Goal: Transaction & Acquisition: Book appointment/travel/reservation

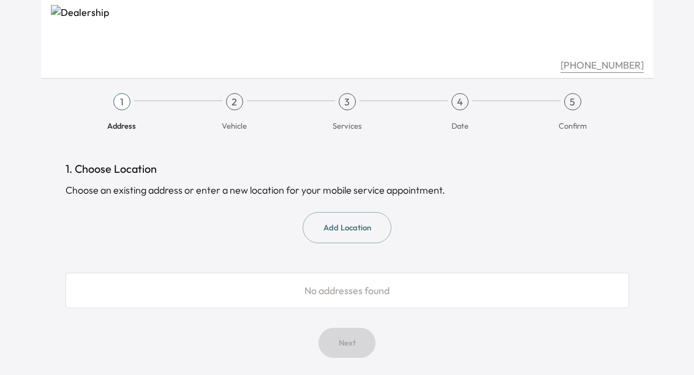
click at [370, 224] on button "Add Location" at bounding box center [347, 227] width 89 height 31
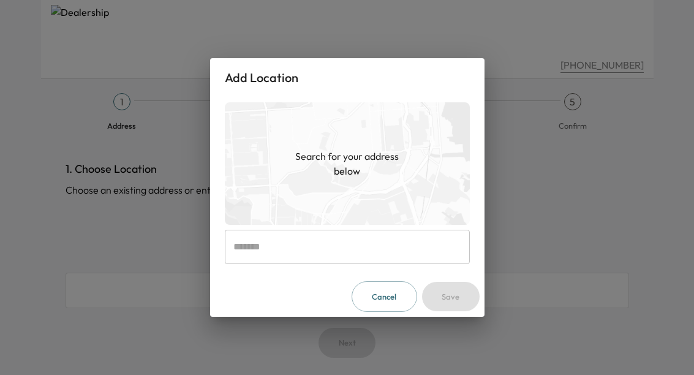
click at [371, 245] on input "text" at bounding box center [347, 247] width 245 height 34
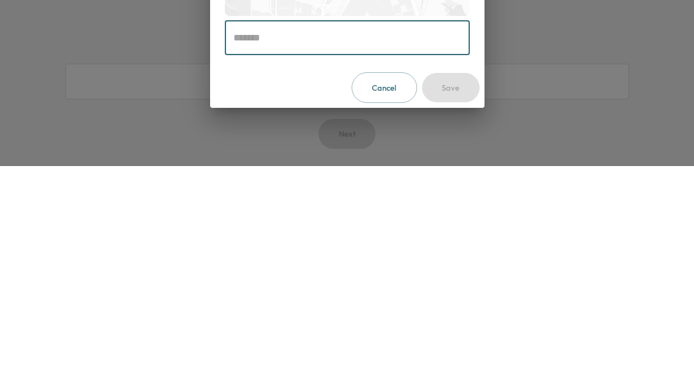
click at [589, 47] on div "Add Location Search for your address below ​ Cancel Save" at bounding box center [347, 187] width 694 height 375
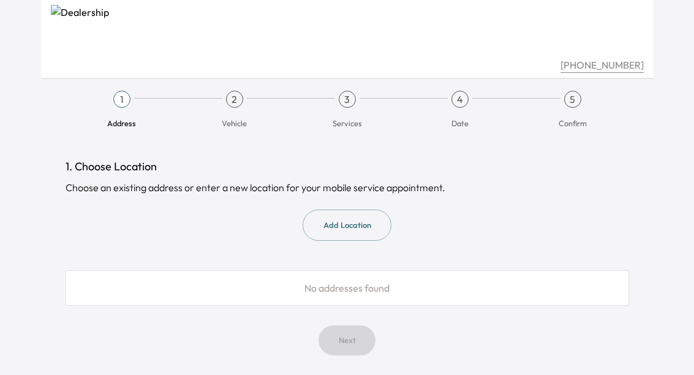
click at [373, 210] on button "Add Location" at bounding box center [347, 225] width 89 height 31
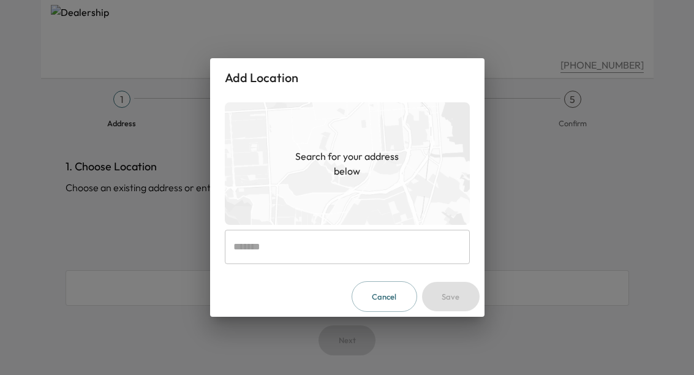
click at [398, 173] on h1 "Search for your address below" at bounding box center [347, 163] width 123 height 29
click at [338, 244] on input "text" at bounding box center [347, 247] width 245 height 34
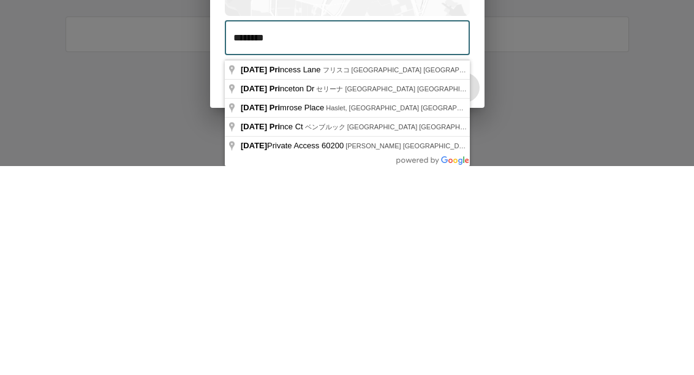
type input "**********"
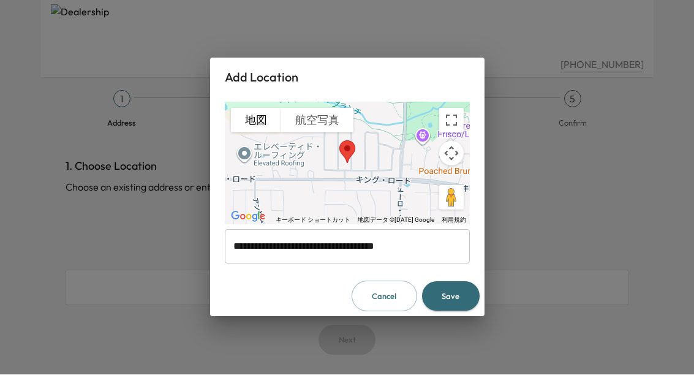
click at [461, 297] on button "Save" at bounding box center [451, 297] width 58 height 30
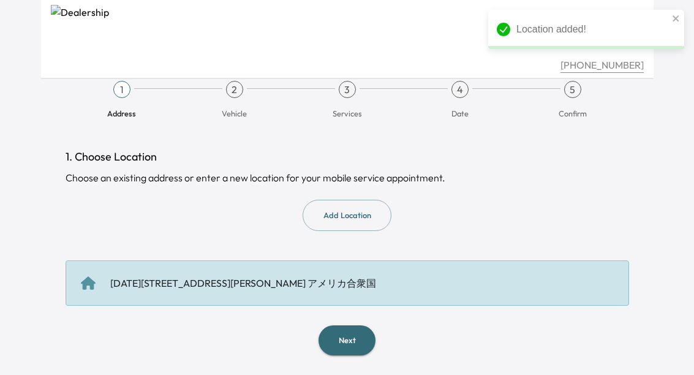
click at [362, 325] on button "Next" at bounding box center [347, 340] width 57 height 30
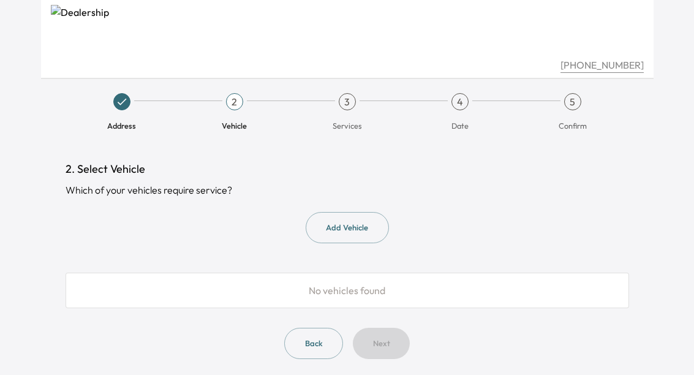
click at [365, 232] on button "Add Vehicle" at bounding box center [347, 227] width 83 height 31
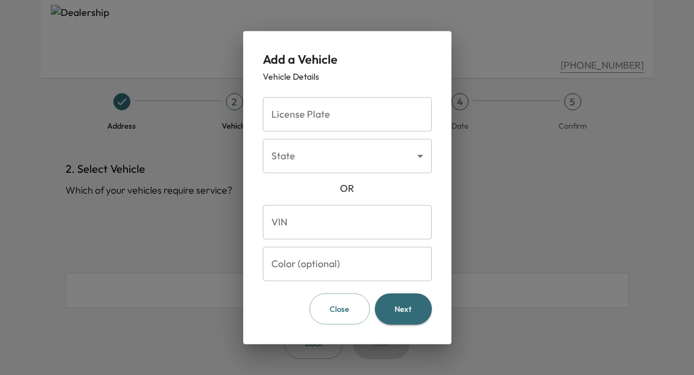
click at [371, 167] on body "[PHONE_NUMBER] Address 2 Vehicle 3 Services 4 Date 5 Confirm 2. Select Vehicle …" at bounding box center [347, 187] width 694 height 375
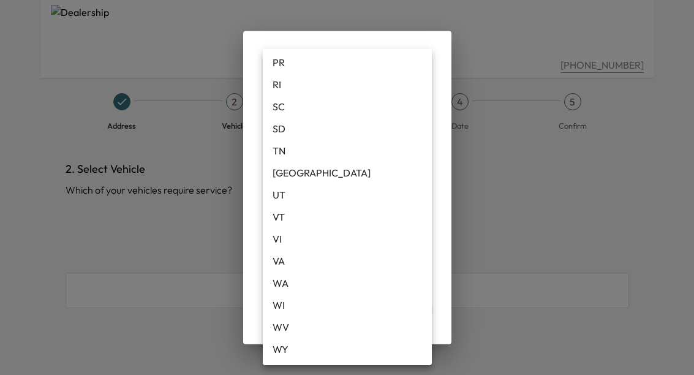
scroll to position [1017, 0]
click at [297, 223] on li "VT" at bounding box center [347, 217] width 169 height 22
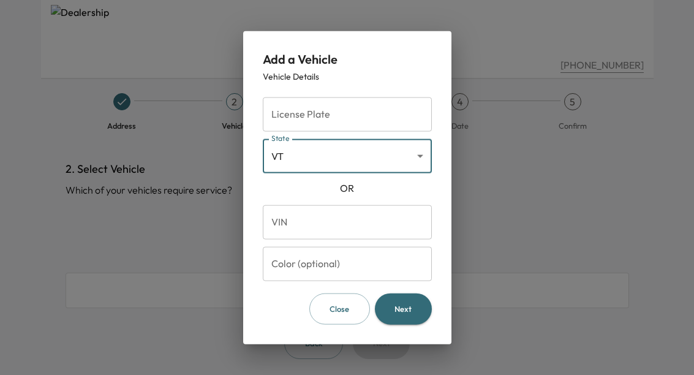
click at [349, 205] on input "VIN" at bounding box center [347, 222] width 169 height 34
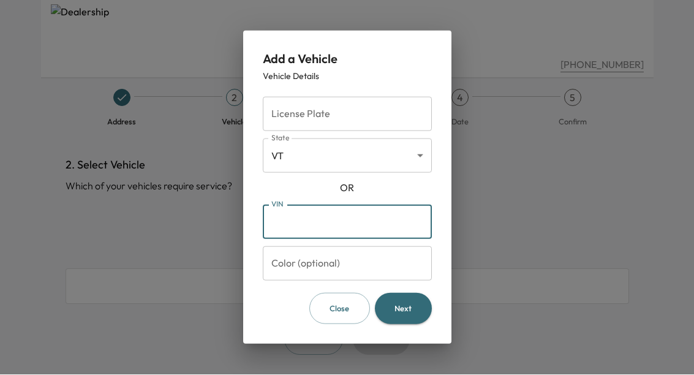
click at [414, 153] on body "[PHONE_NUMBER] Address 2 Vehicle 3 Services 4 Date 5 Confirm 2. Select Vehicle …" at bounding box center [347, 183] width 694 height 375
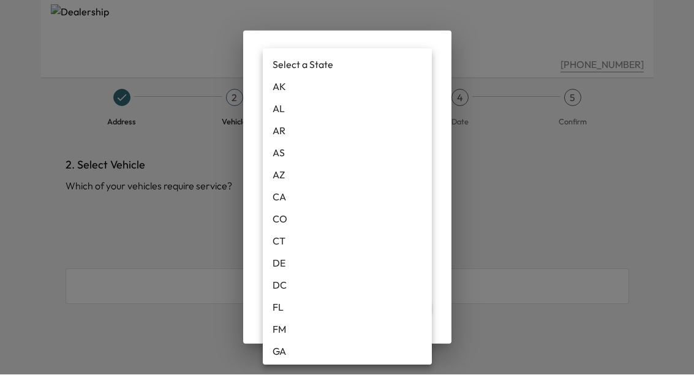
scroll to position [1017, 0]
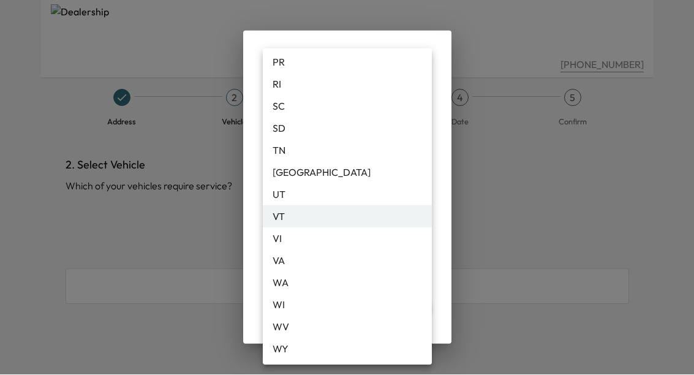
click at [287, 169] on li "[GEOGRAPHIC_DATA]" at bounding box center [347, 173] width 169 height 22
type input "**"
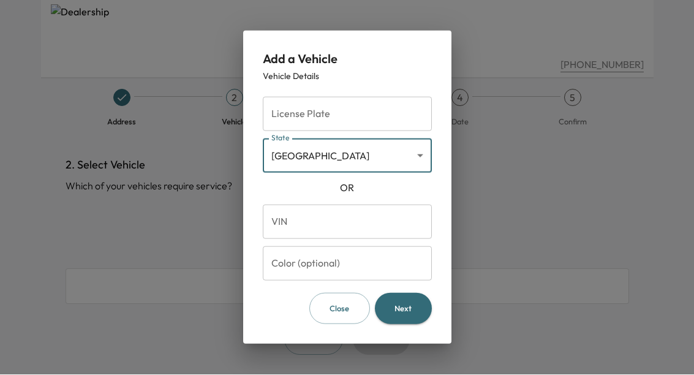
click at [380, 110] on input "License Plate" at bounding box center [347, 114] width 169 height 34
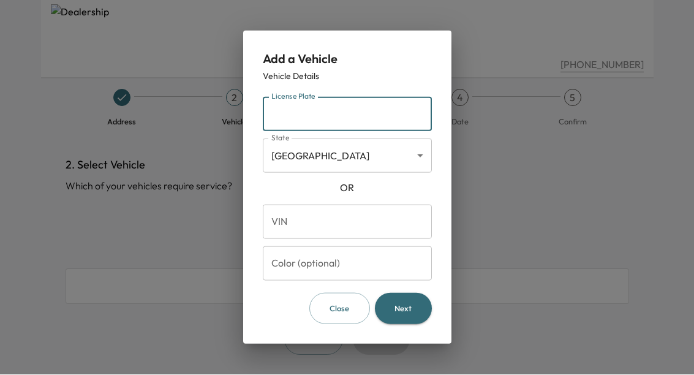
click at [310, 110] on input "License Plate" at bounding box center [347, 114] width 169 height 34
type input "*******"
click at [413, 309] on button "Next" at bounding box center [403, 309] width 57 height 31
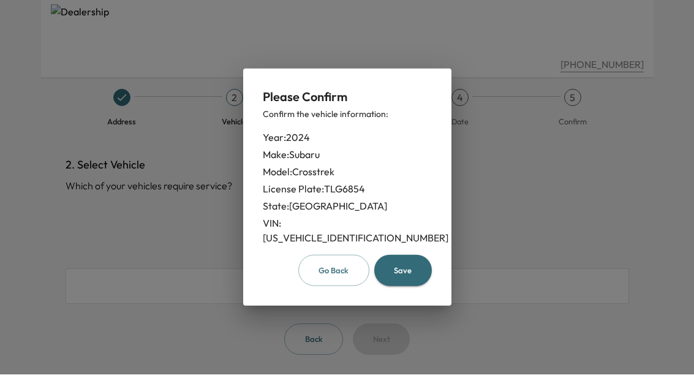
click at [406, 264] on button "Save" at bounding box center [403, 271] width 58 height 31
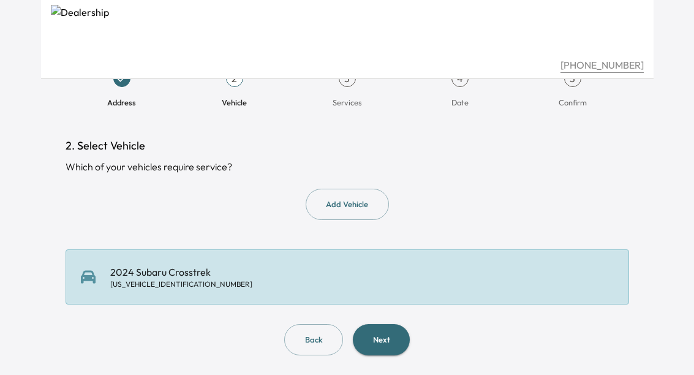
click at [394, 324] on button "Next" at bounding box center [381, 339] width 57 height 31
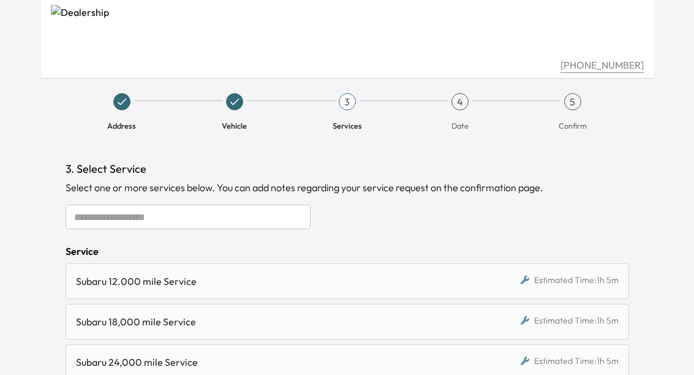
click at [83, 217] on input "text" at bounding box center [188, 217] width 245 height 25
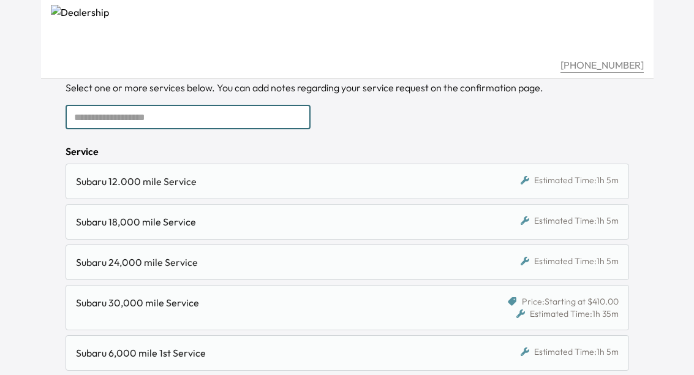
scroll to position [98, 0]
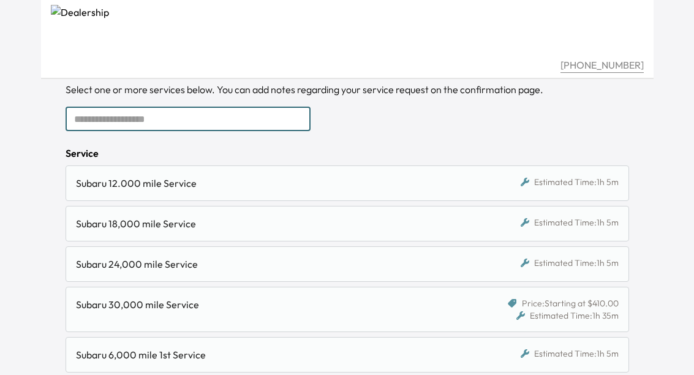
click at [586, 189] on div "Estimated Time: 1h 5m" at bounding box center [551, 183] width 136 height 15
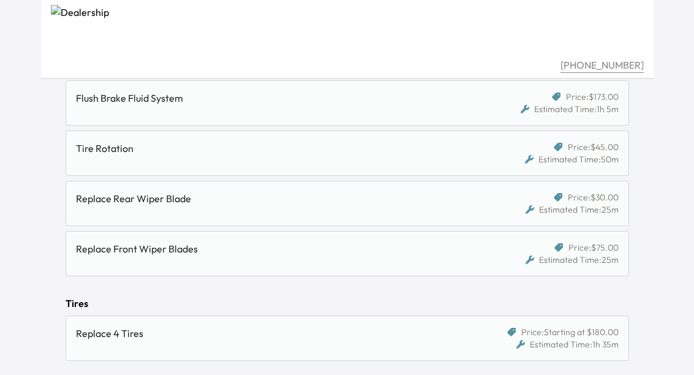
scroll to position [450, 0]
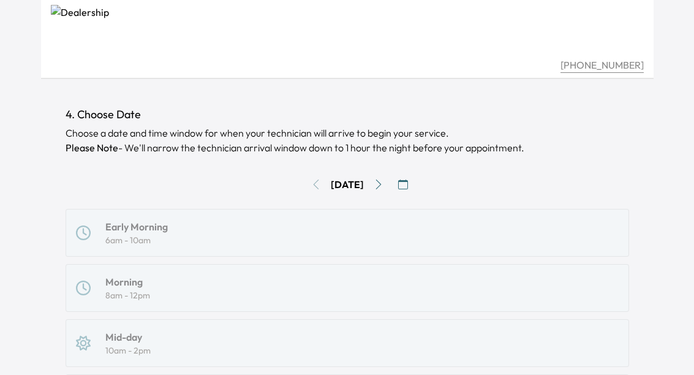
click at [382, 184] on button "Go to next day" at bounding box center [379, 185] width 20 height 20
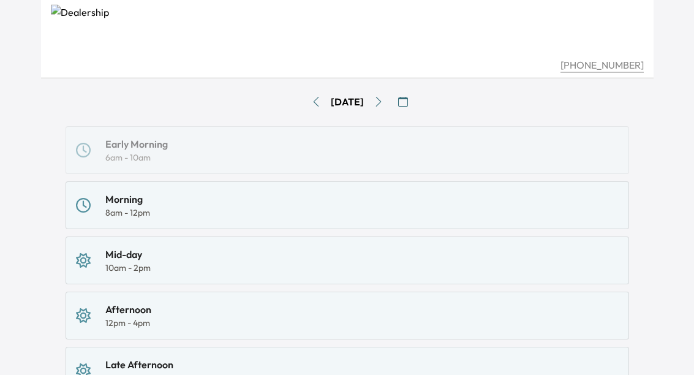
scroll to position [148, 0]
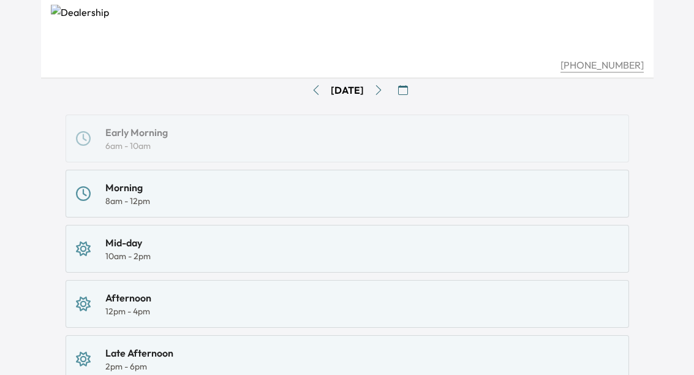
click at [126, 303] on div "Afternoon" at bounding box center [128, 298] width 46 height 15
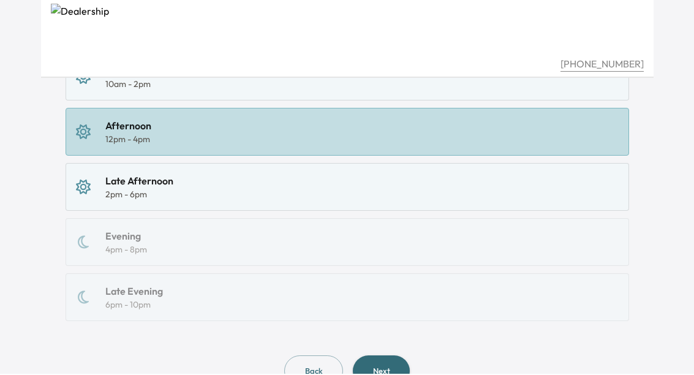
scroll to position [371, 0]
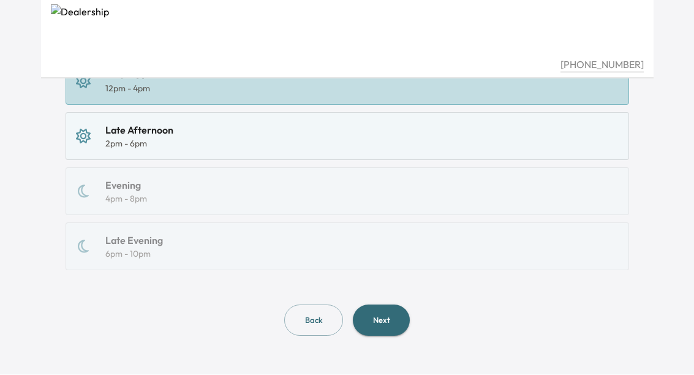
click at [389, 316] on button "Next" at bounding box center [381, 320] width 57 height 31
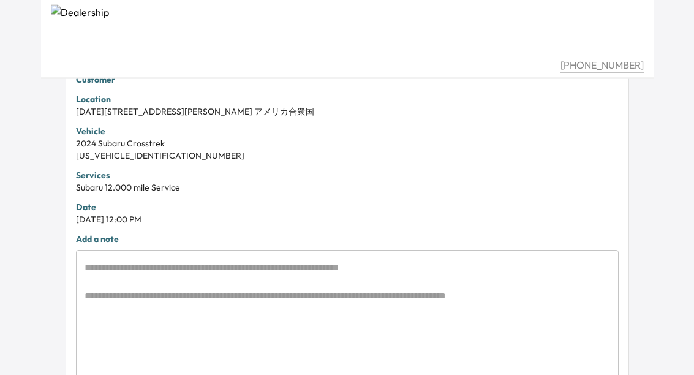
scroll to position [283, 0]
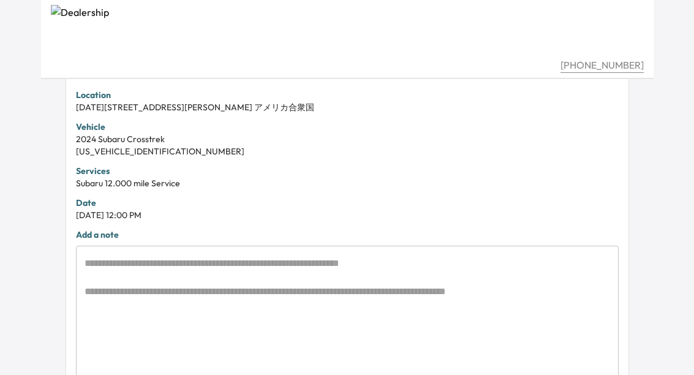
click at [106, 267] on textarea at bounding box center [348, 312] width 526 height 113
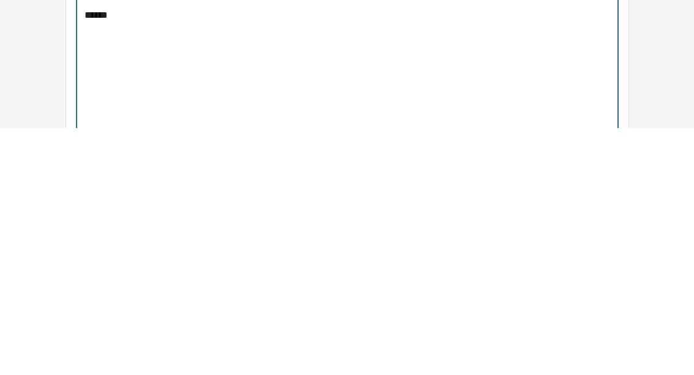
scroll to position [325, 0]
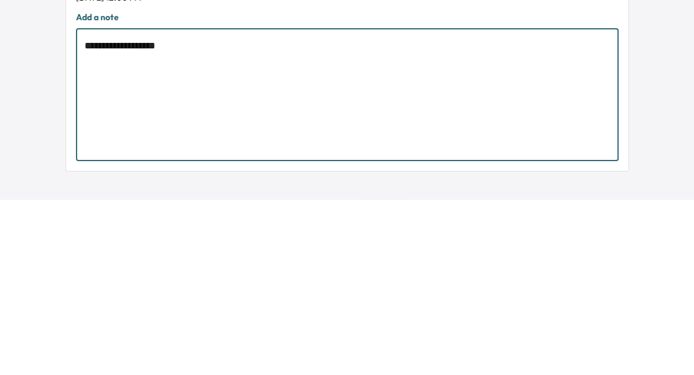
click at [76, 203] on div "**********" at bounding box center [347, 269] width 543 height 133
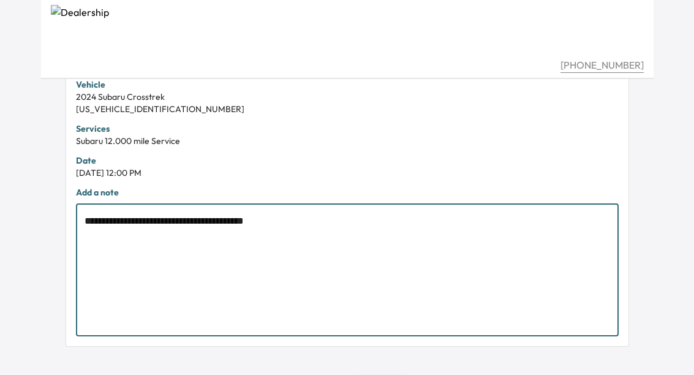
type textarea "**********"
